Goal: Find specific page/section: Find specific page/section

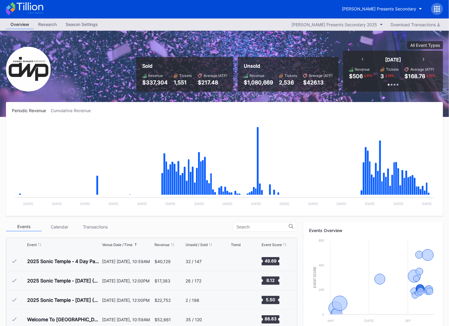
scroll to position [193, 0]
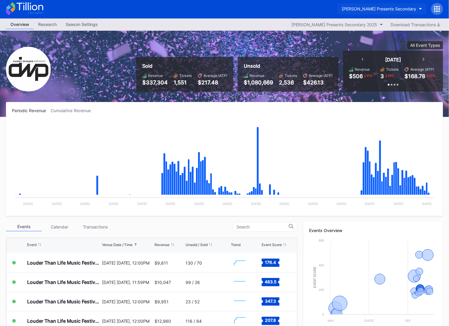
click at [396, 7] on div "[PERSON_NAME] Presents Secondary" at bounding box center [379, 8] width 74 height 5
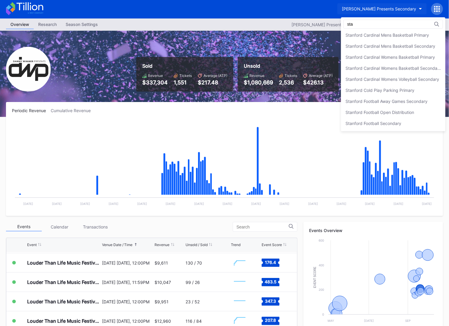
scroll to position [122, 0]
type input "sta"
click at [418, 115] on div "Stanford Football Open Distribution" at bounding box center [393, 113] width 104 height 11
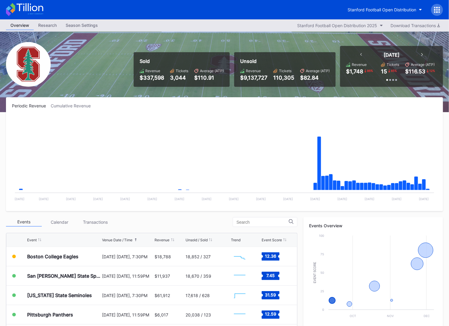
click at [29, 13] on icon at bounding box center [24, 9] width 37 height 13
click at [370, 10] on div "Stanford Football Open Distribution" at bounding box center [382, 9] width 69 height 5
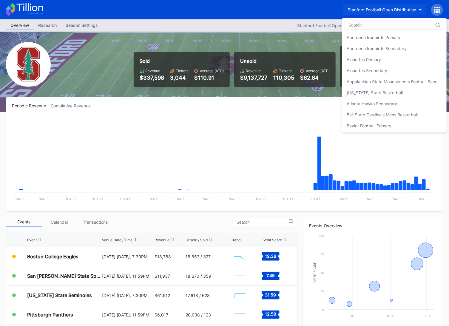
scroll to position [1847, 0]
